Goal: Information Seeking & Learning: Learn about a topic

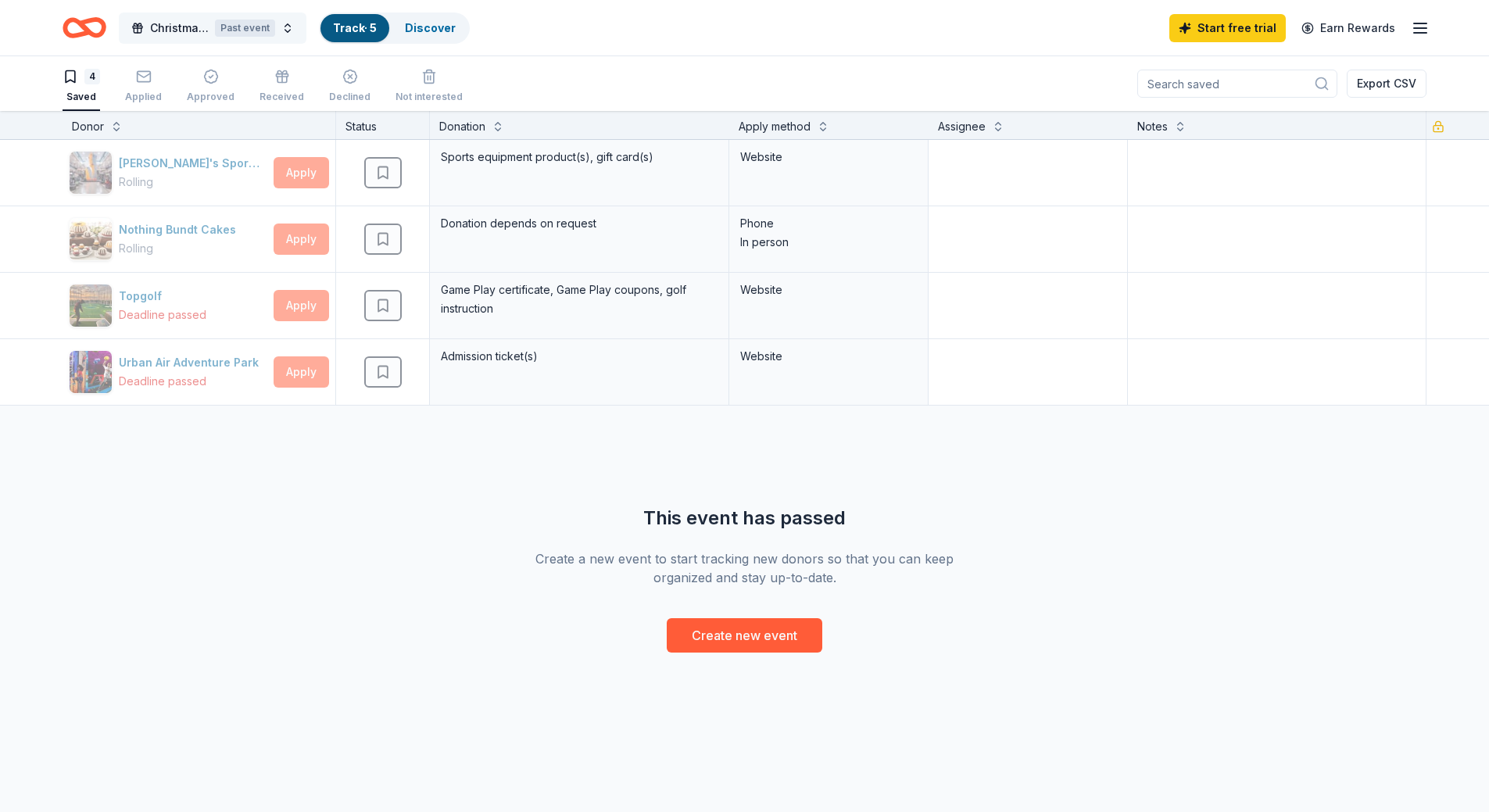
click at [239, 28] on div "Past event" at bounding box center [245, 28] width 60 height 17
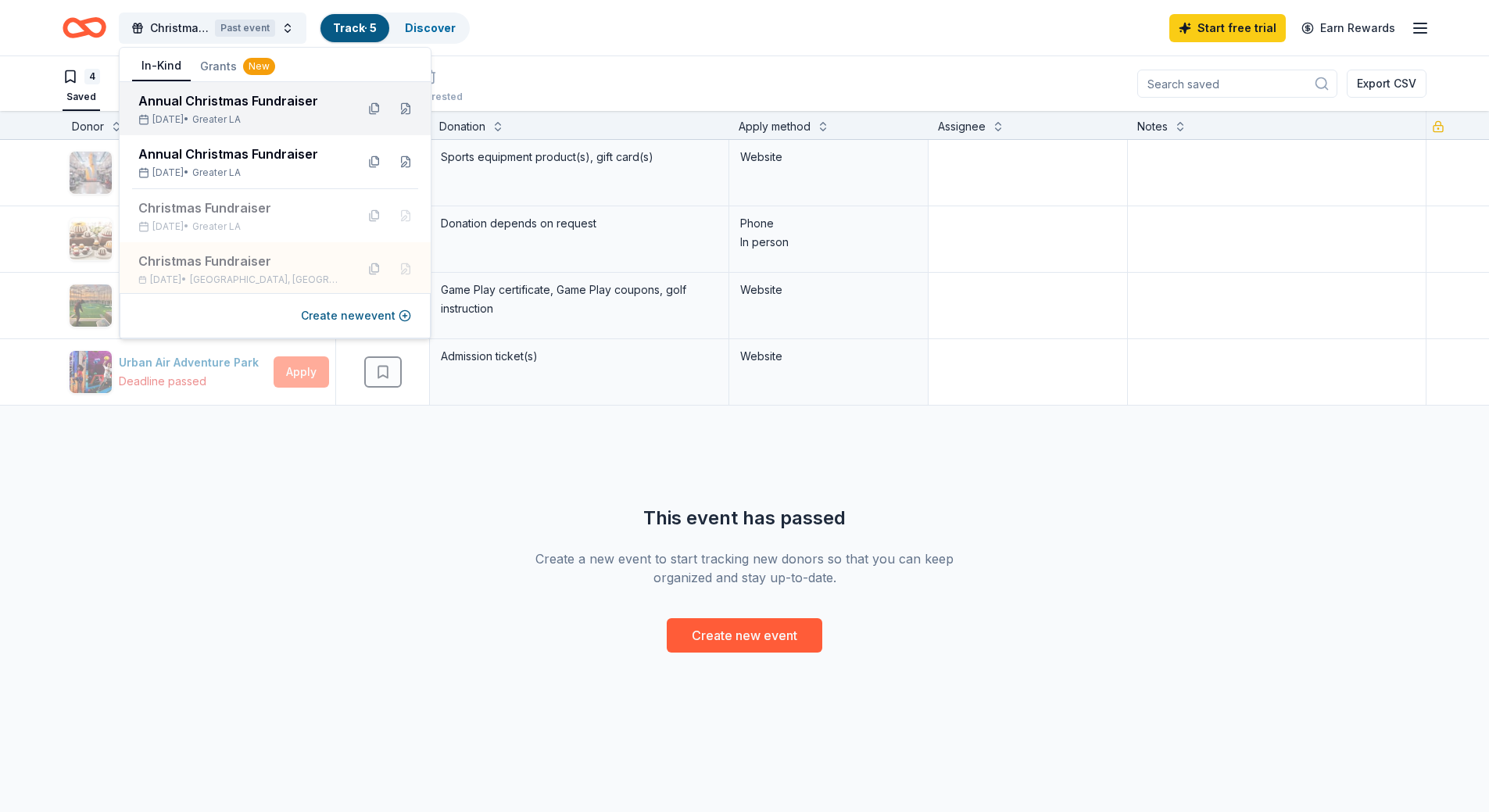
click at [229, 115] on span "Greater LA" at bounding box center [217, 120] width 49 height 13
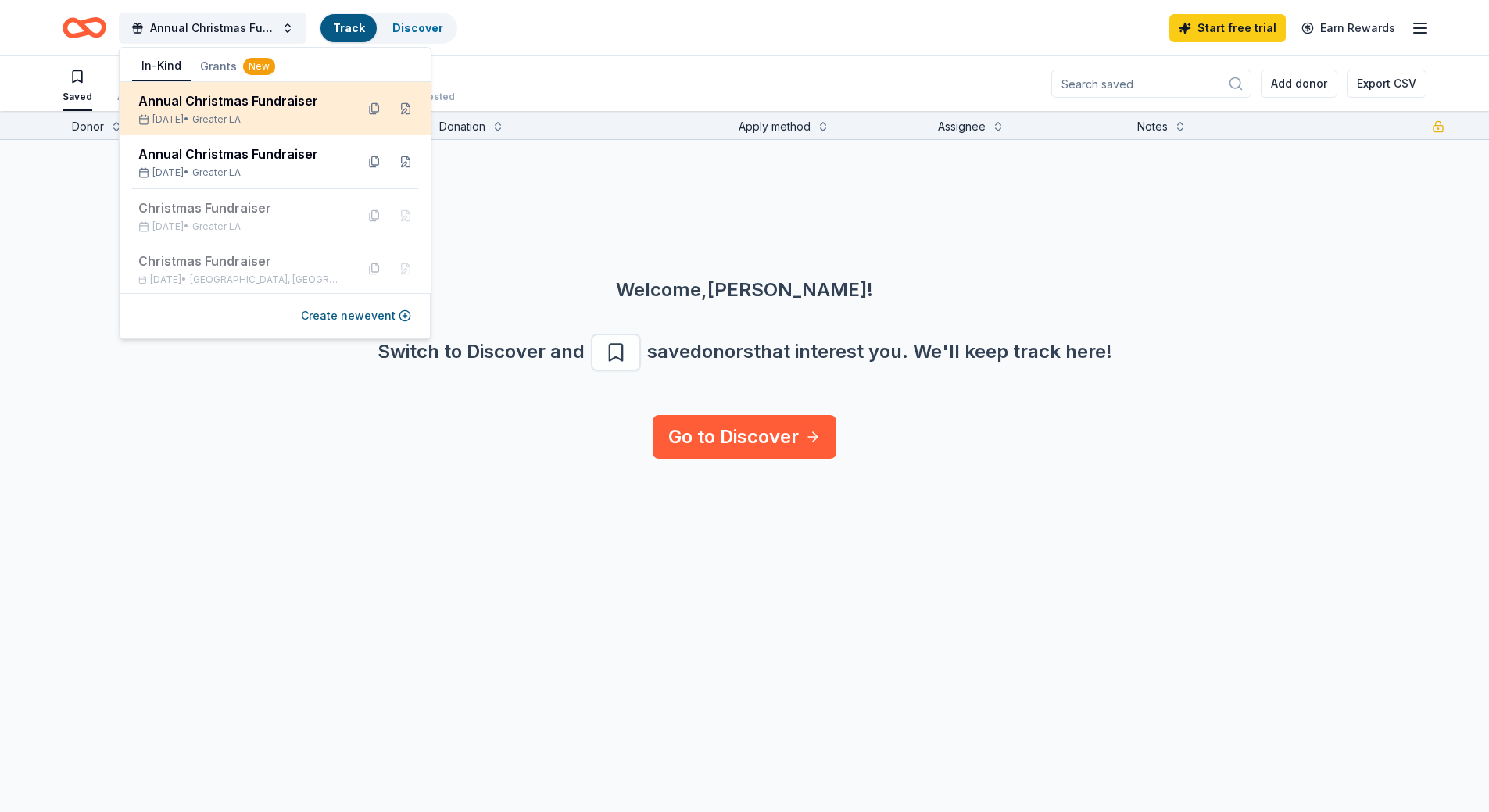
click at [254, 99] on div "Annual Christmas Fundraiser" at bounding box center [241, 101] width 205 height 19
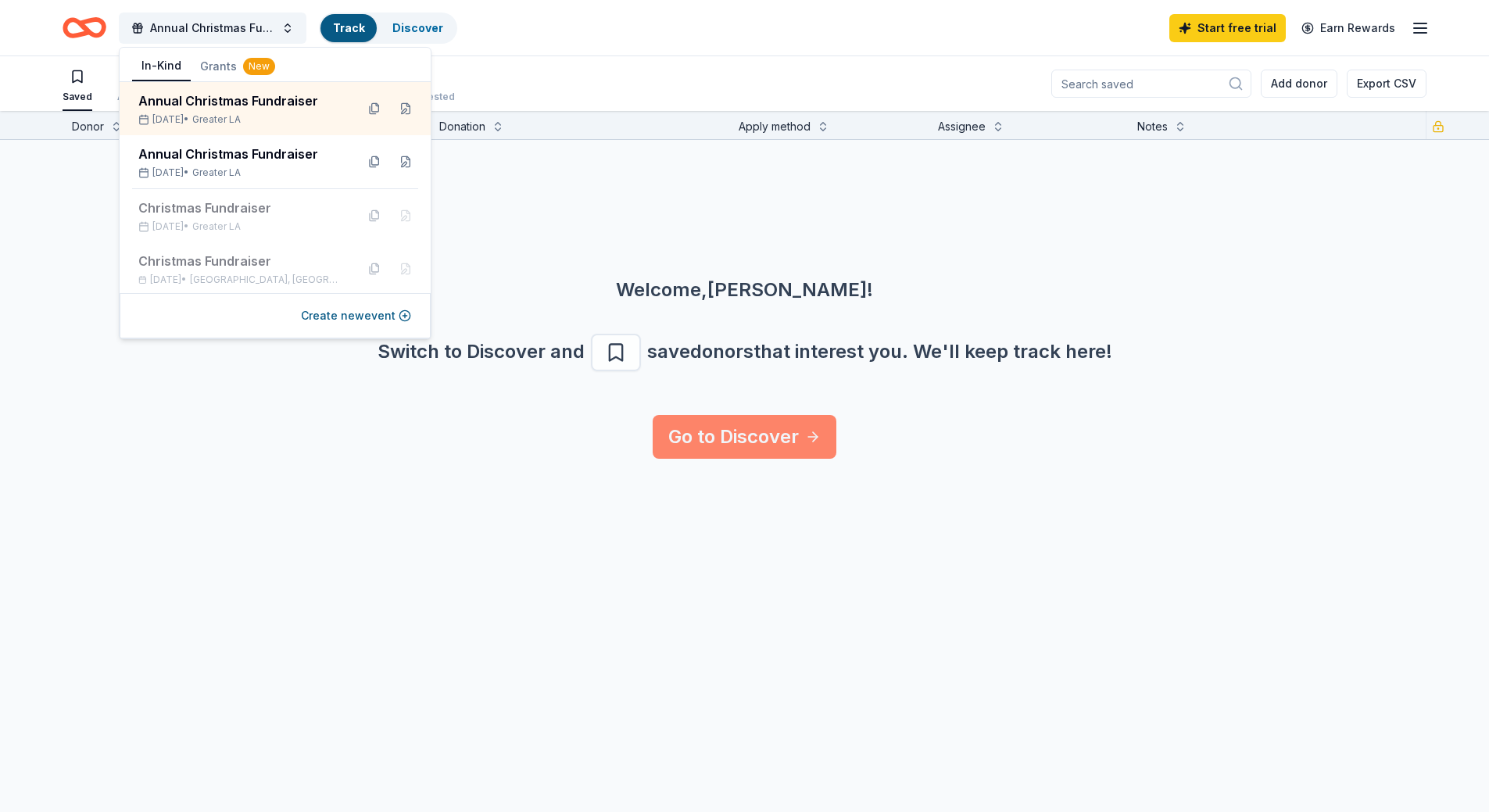
click at [788, 424] on link "Go to Discover" at bounding box center [744, 436] width 184 height 44
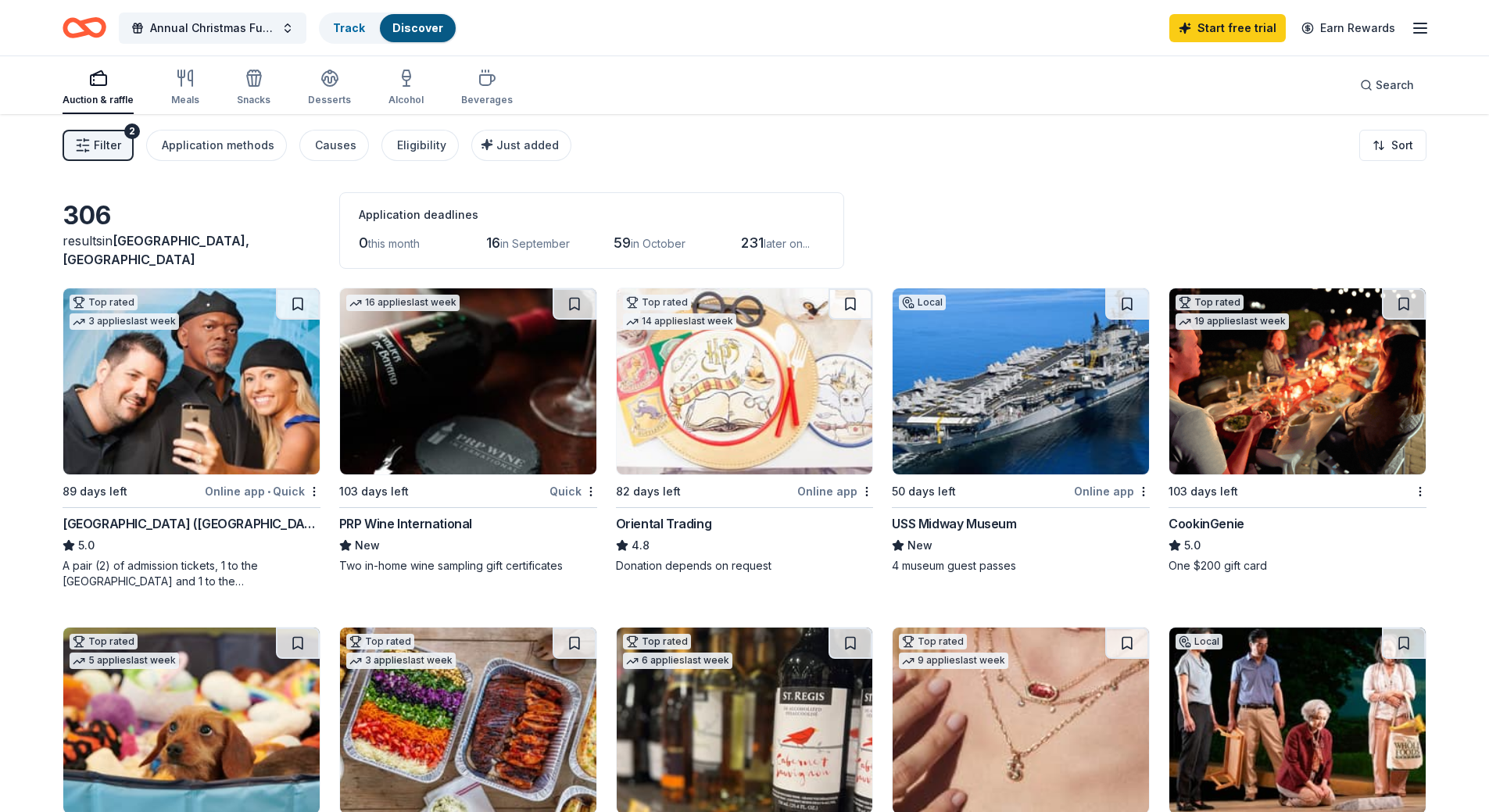
click at [165, 91] on div "Auction & raffle Meals Snacks Desserts Alcohol Beverages" at bounding box center [288, 88] width 450 height 51
click at [217, 97] on div "Auction & raffle Meals Snacks Desserts Alcohol Beverages" at bounding box center [288, 88] width 450 height 51
click at [193, 100] on div "Meals" at bounding box center [184, 100] width 28 height 13
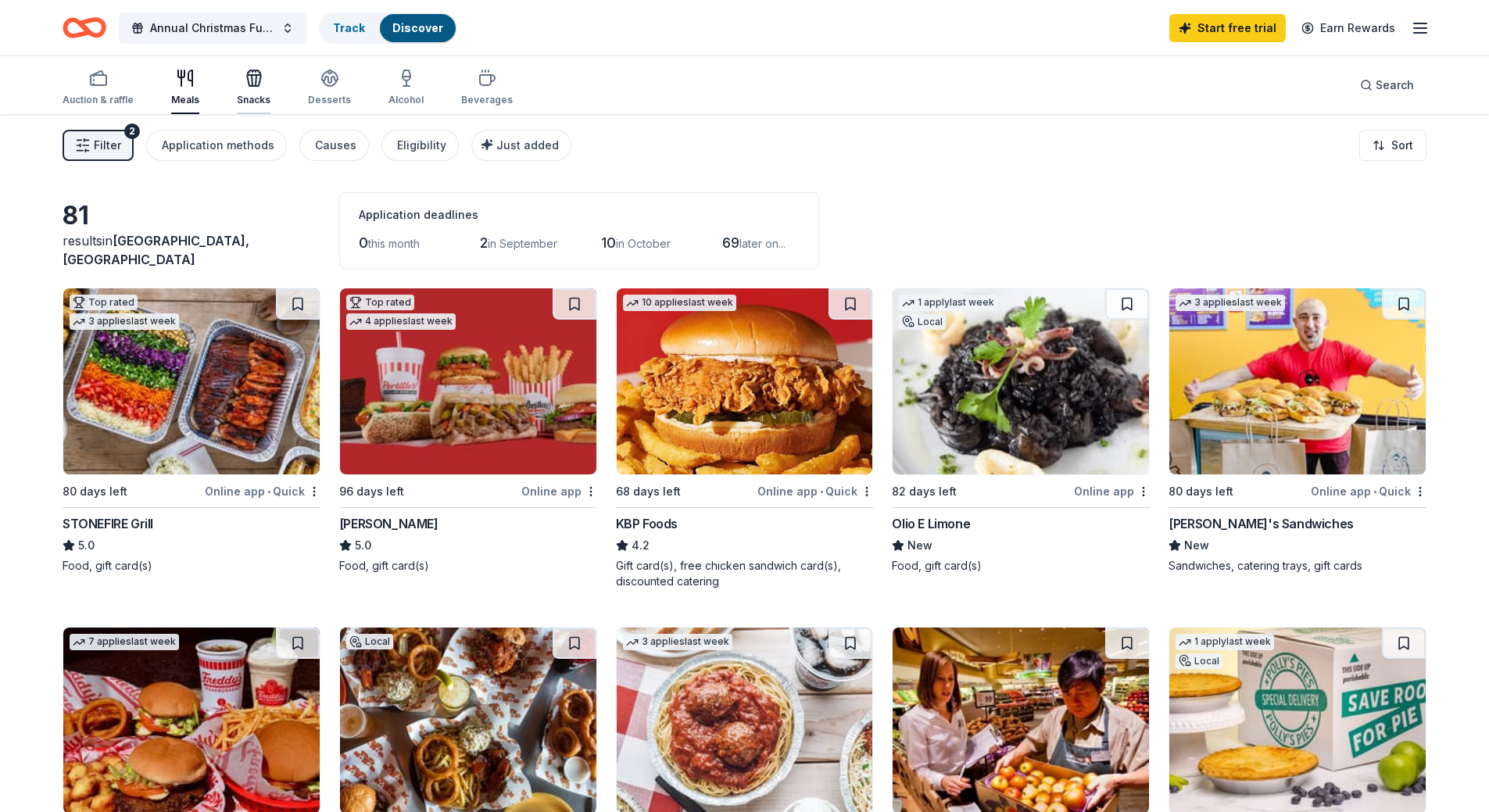
click at [264, 94] on div "Auction & raffle Meals Snacks Desserts Alcohol Beverages" at bounding box center [288, 88] width 450 height 51
click at [264, 94] on div "Snacks" at bounding box center [253, 100] width 33 height 13
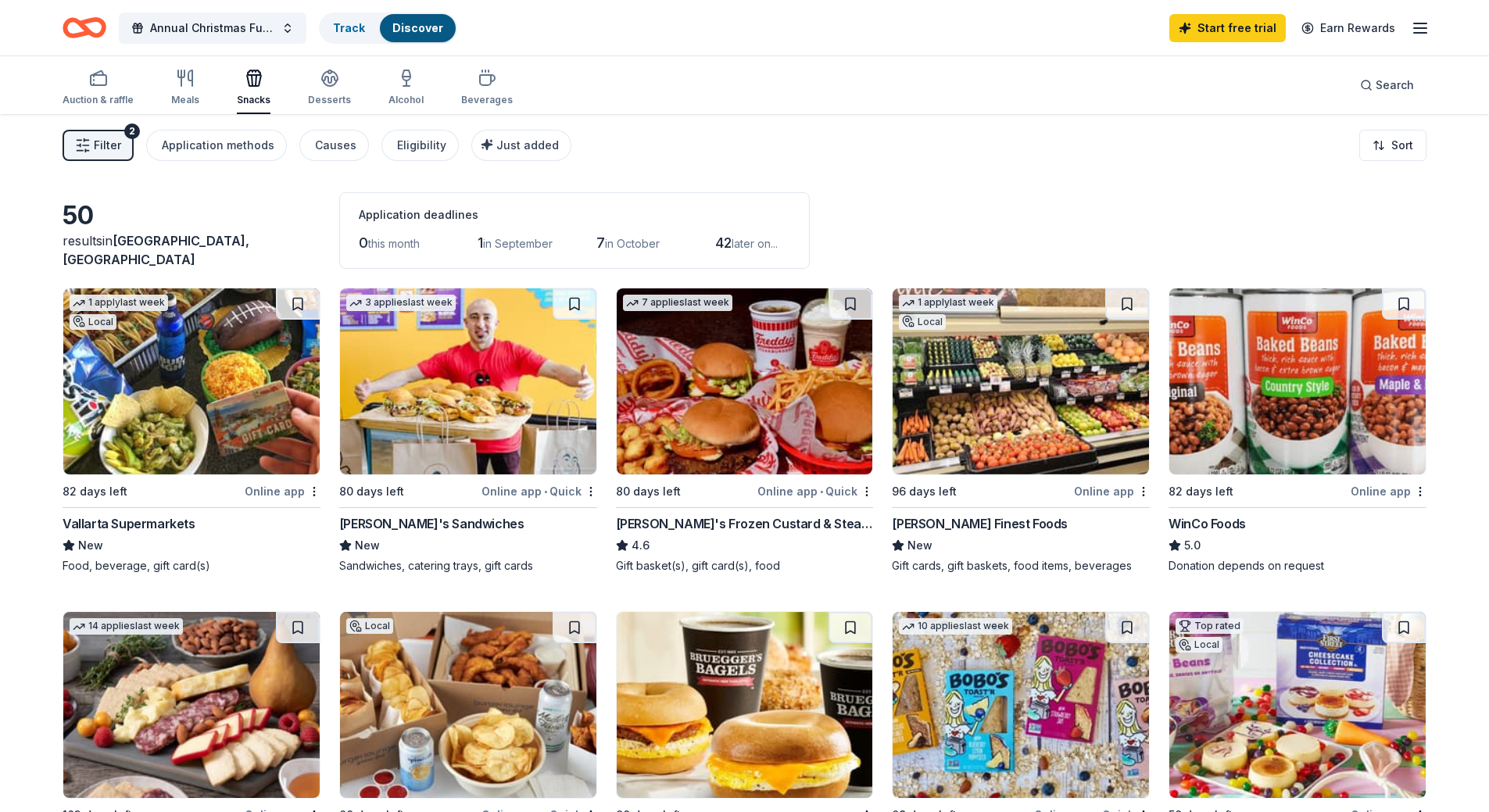
click at [300, 94] on div "Auction & raffle Meals Snacks Desserts Alcohol Beverages" at bounding box center [288, 88] width 450 height 51
click at [310, 94] on div "Desserts" at bounding box center [329, 100] width 43 height 13
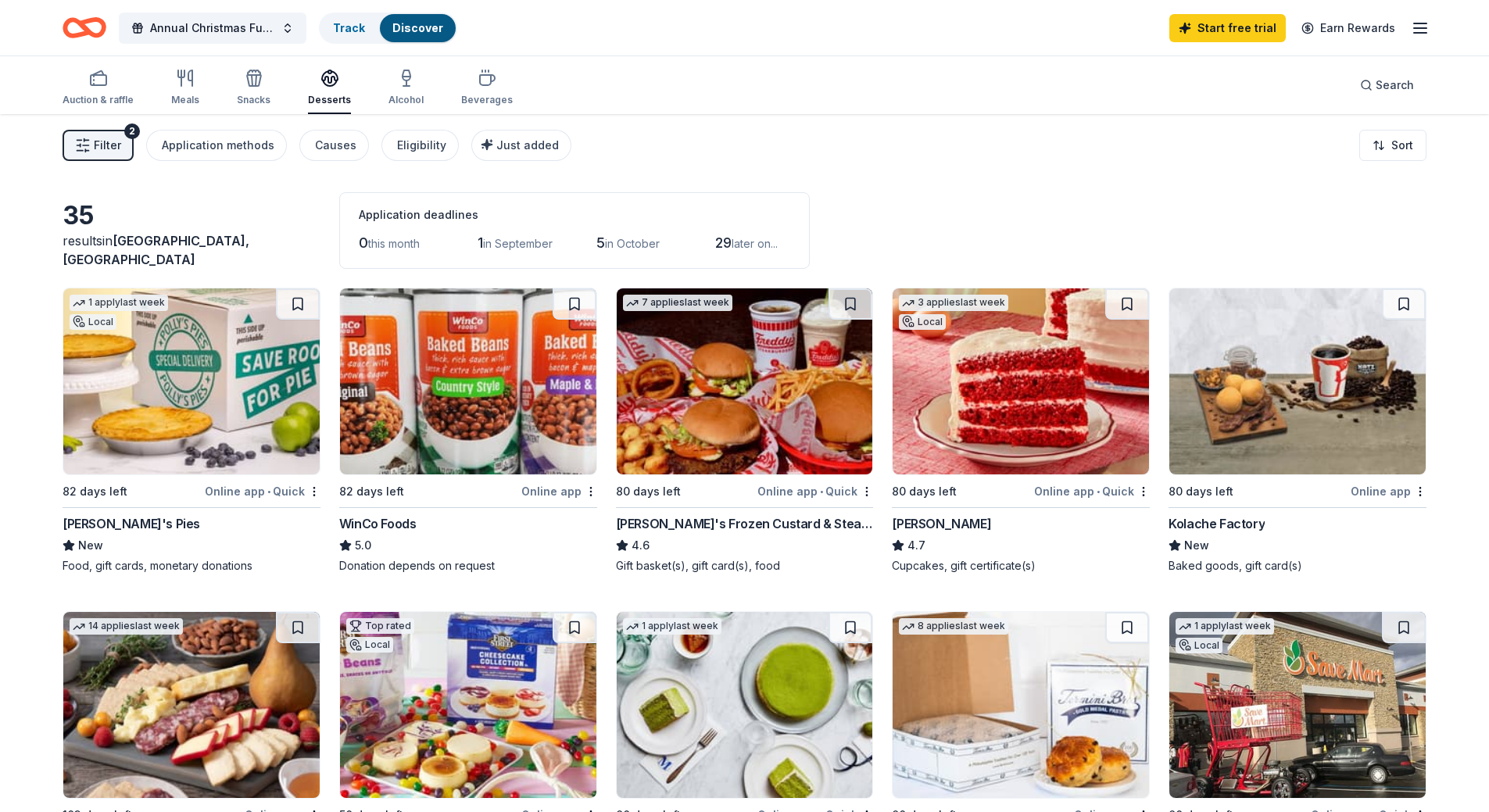
click at [1342, 495] on div "80 days left" at bounding box center [1258, 491] width 179 height 20
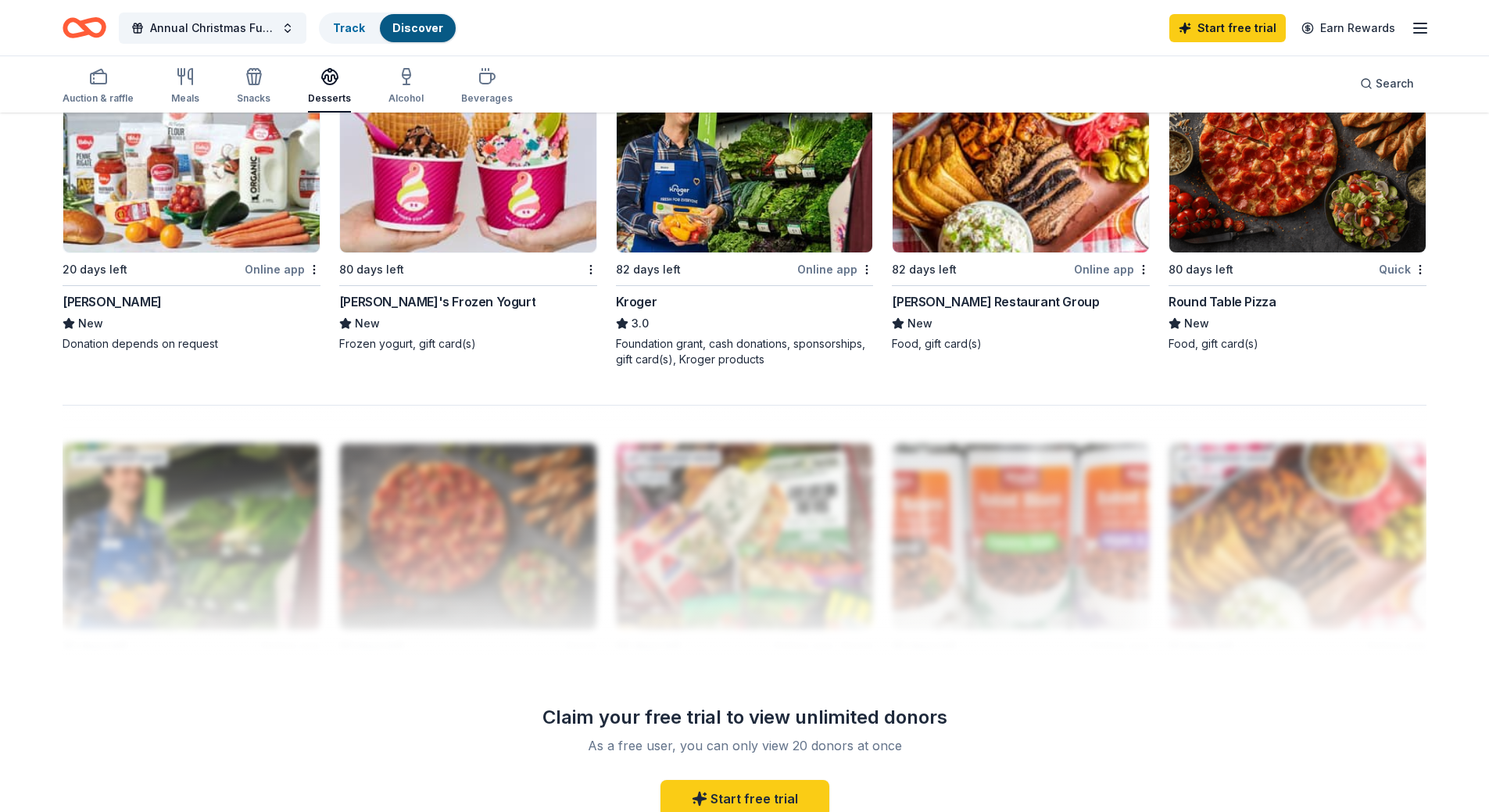
scroll to position [1406, 0]
